Goal: Download file/media

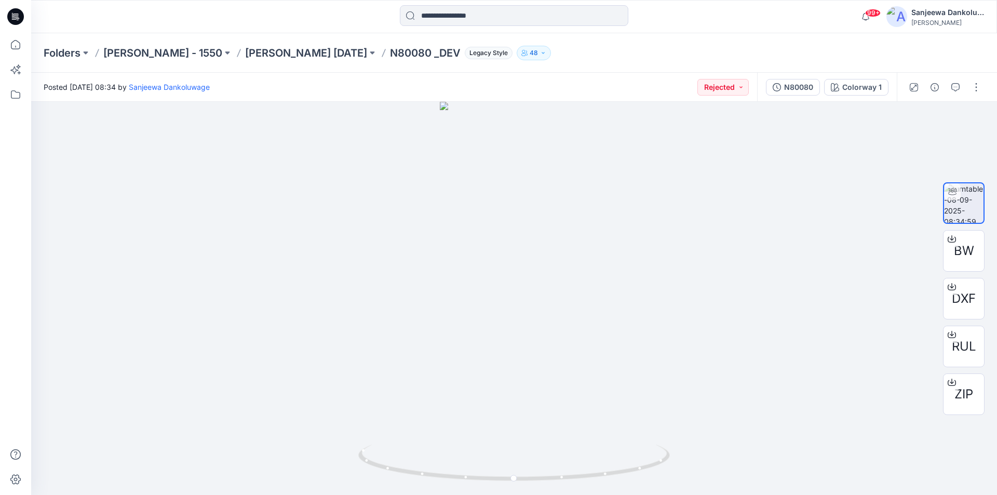
click at [21, 22] on icon at bounding box center [15, 16] width 17 height 17
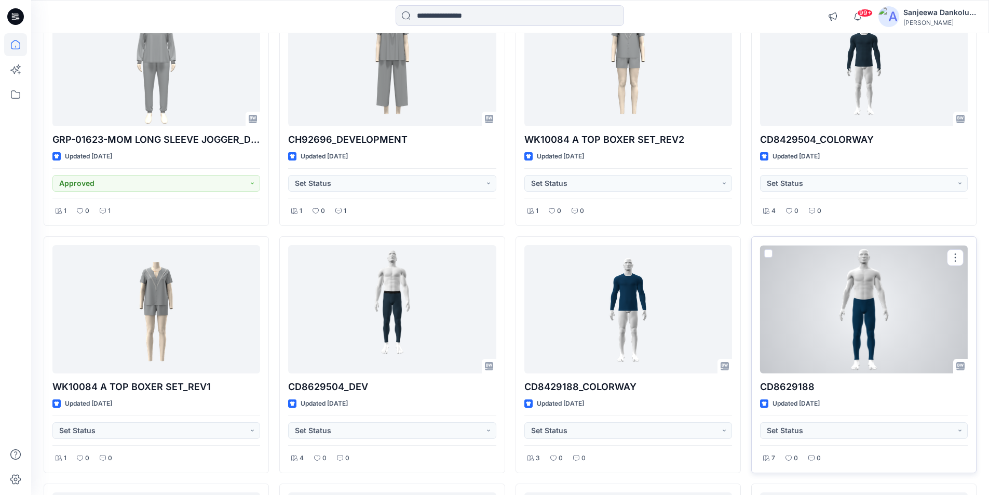
scroll to position [4123, 0]
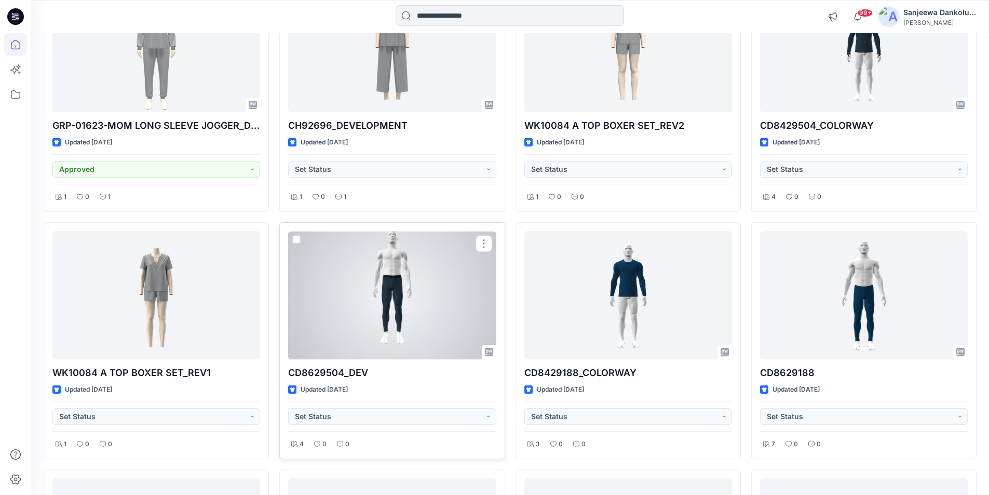
click at [377, 323] on div at bounding box center [392, 295] width 208 height 128
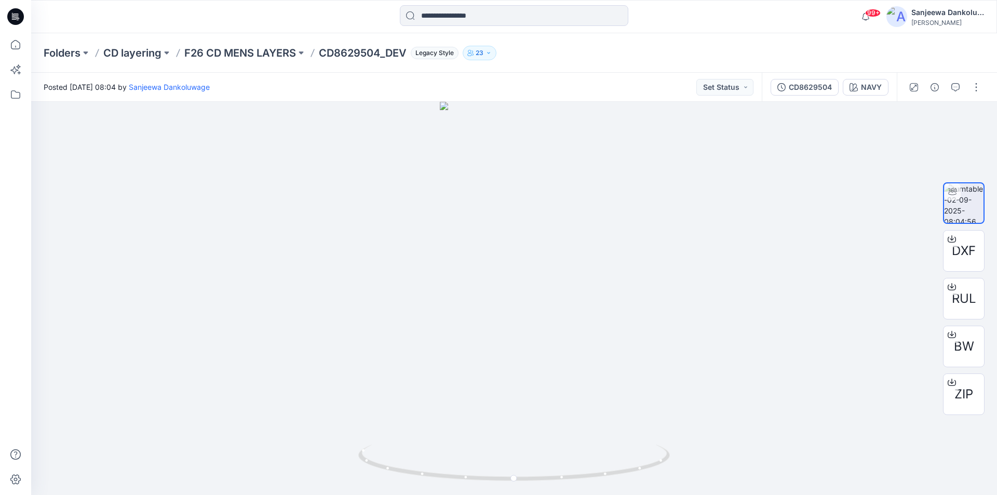
click at [20, 20] on icon at bounding box center [15, 16] width 17 height 17
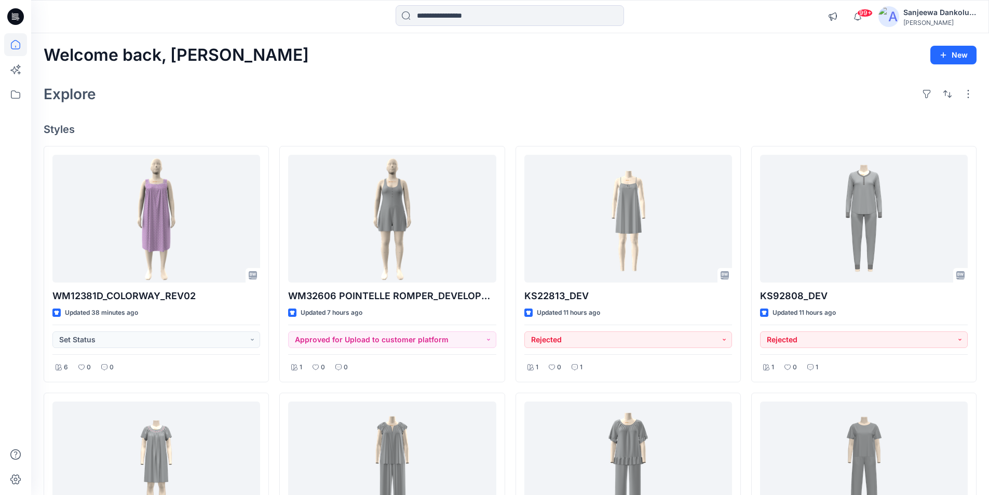
click at [11, 12] on icon at bounding box center [15, 16] width 17 height 17
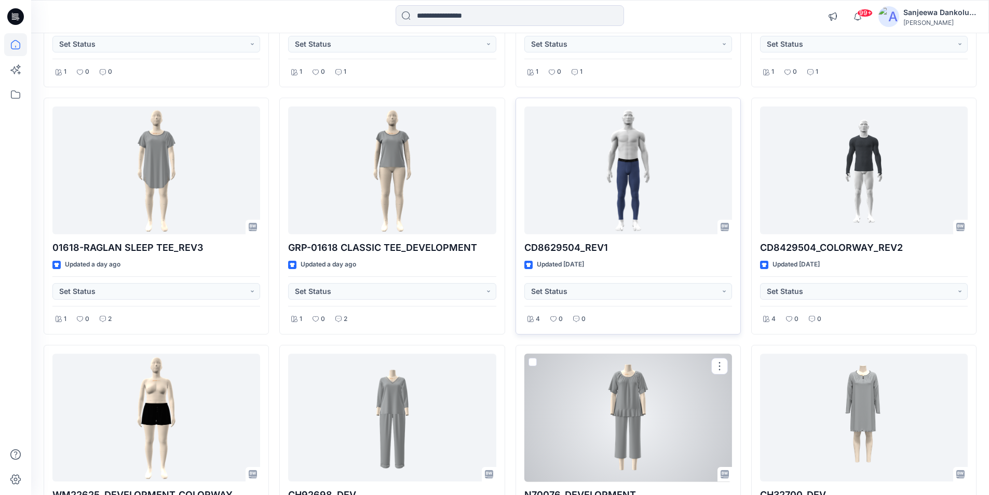
scroll to position [779, 0]
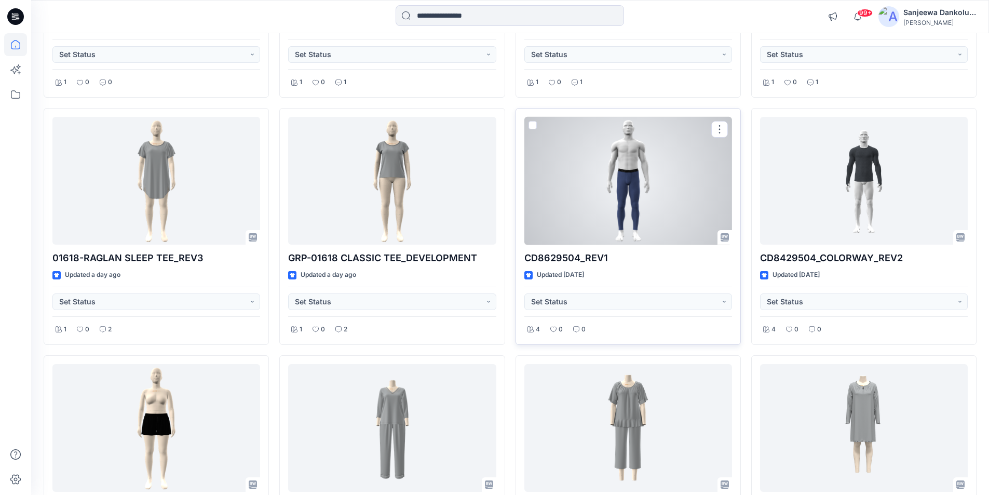
click at [629, 199] on div at bounding box center [629, 181] width 208 height 128
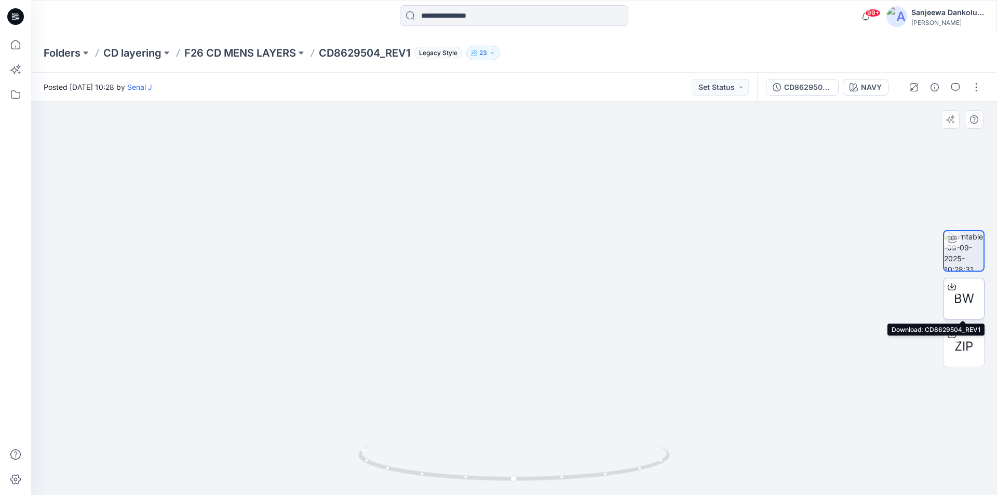
click at [960, 295] on span "BW" at bounding box center [964, 298] width 20 height 19
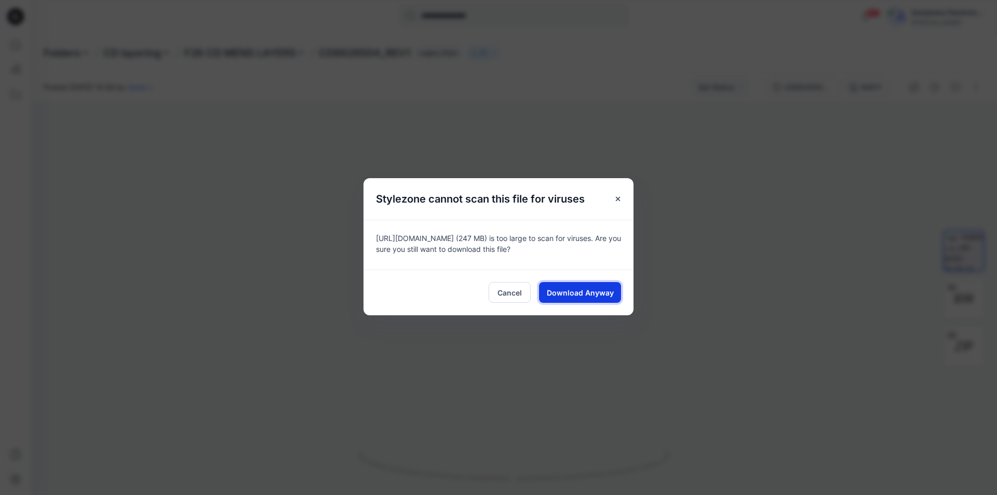
click at [607, 297] on span "Download Anyway" at bounding box center [580, 292] width 67 height 11
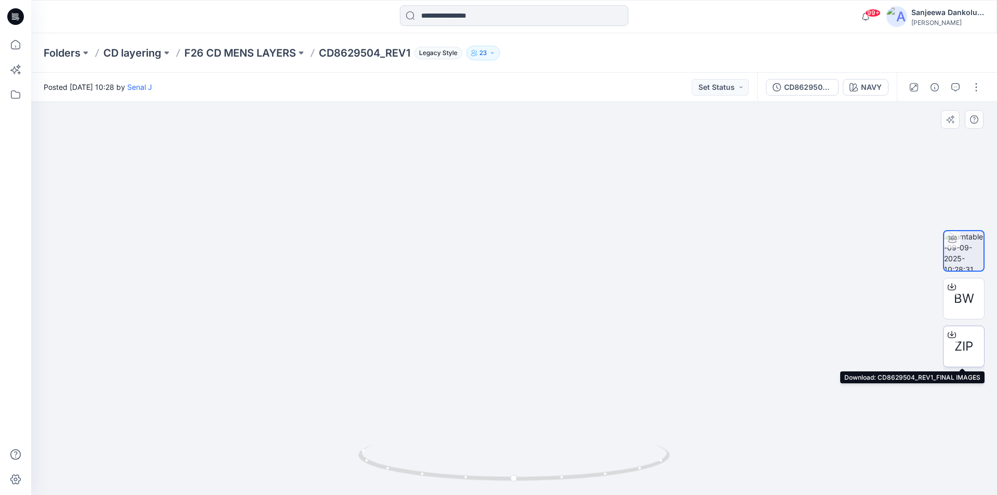
click at [961, 346] on span "ZIP" at bounding box center [964, 346] width 19 height 19
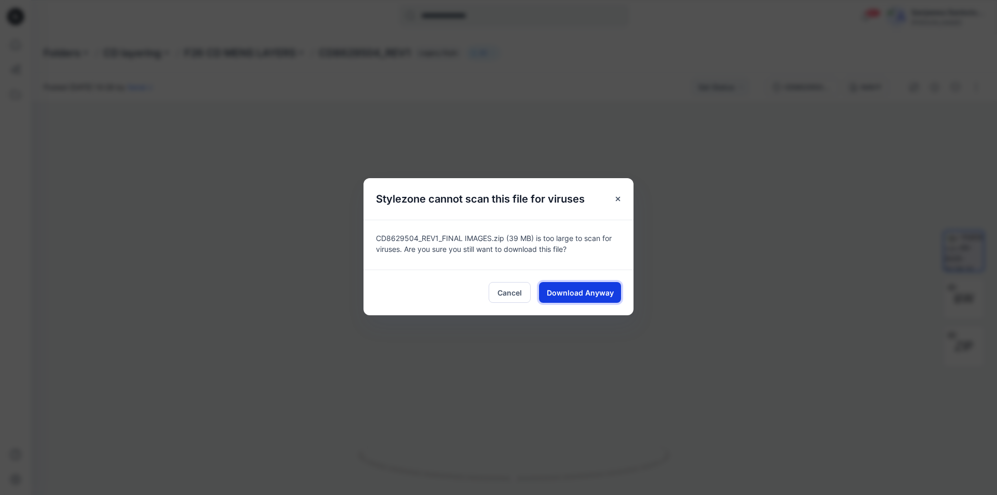
click at [566, 287] on span "Download Anyway" at bounding box center [580, 292] width 67 height 11
